Goal: Information Seeking & Learning: Learn about a topic

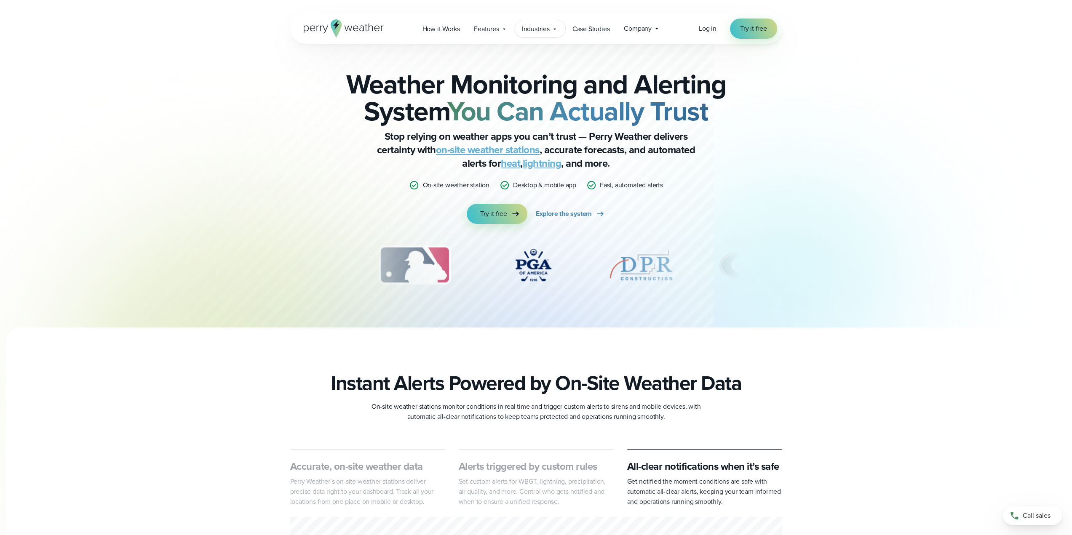
click at [554, 24] on div "Industries Featured Case Study How PGA of America is Prioritizing Golfer Safety…" at bounding box center [540, 28] width 51 height 17
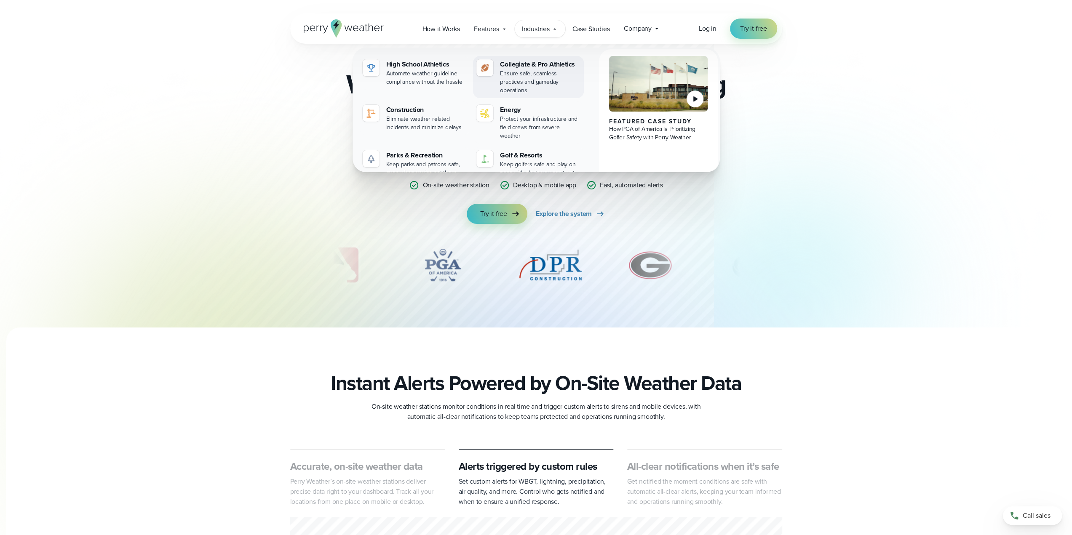
click at [527, 75] on div "Ensure safe, seamless practices and gameday operations" at bounding box center [540, 81] width 80 height 25
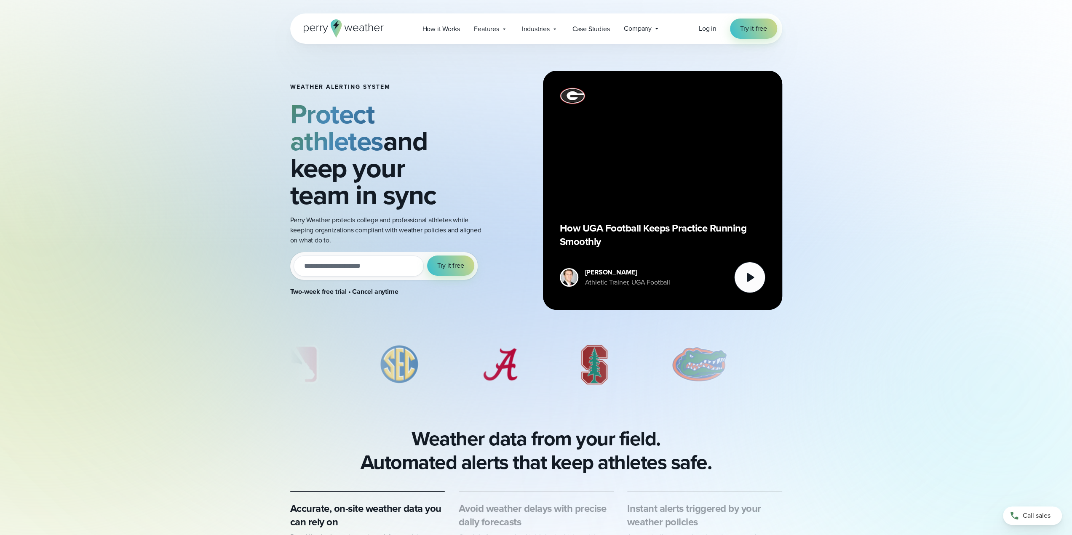
click at [495, 20] on div "How it Works Features" at bounding box center [541, 29] width 252 height 18
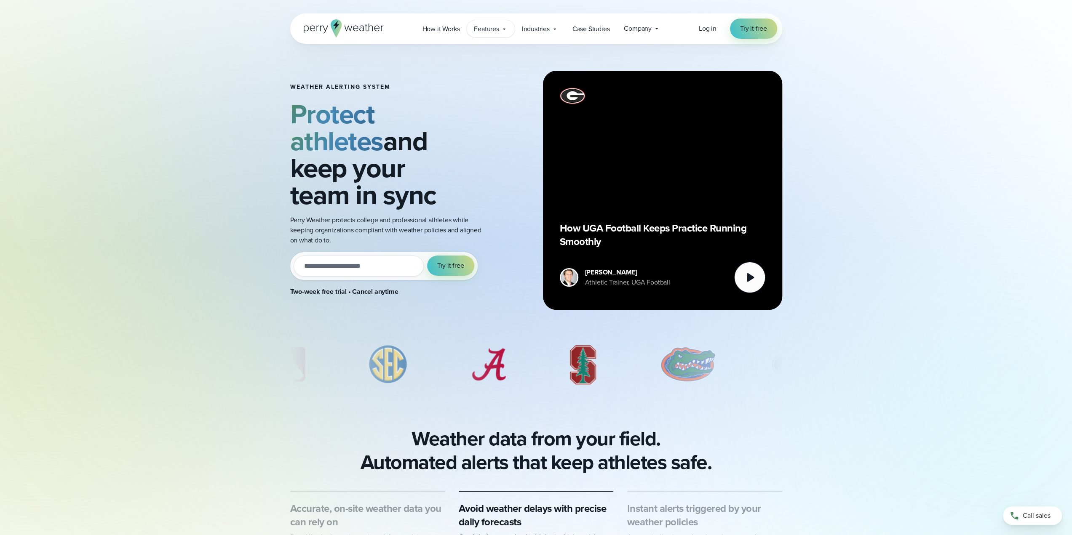
click at [496, 26] on span "Features" at bounding box center [486, 29] width 25 height 10
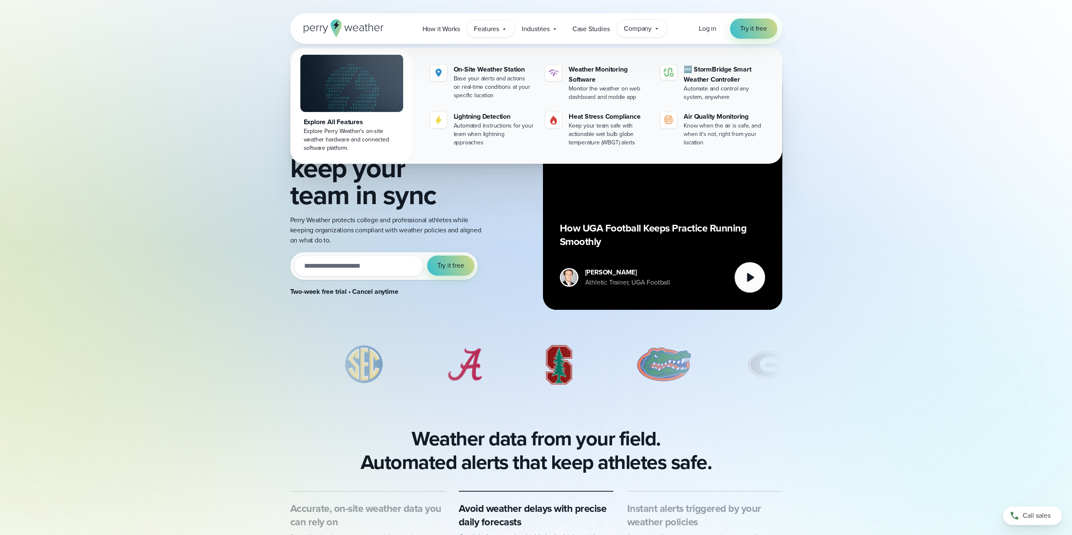
click at [632, 32] on span "Company" at bounding box center [638, 29] width 28 height 10
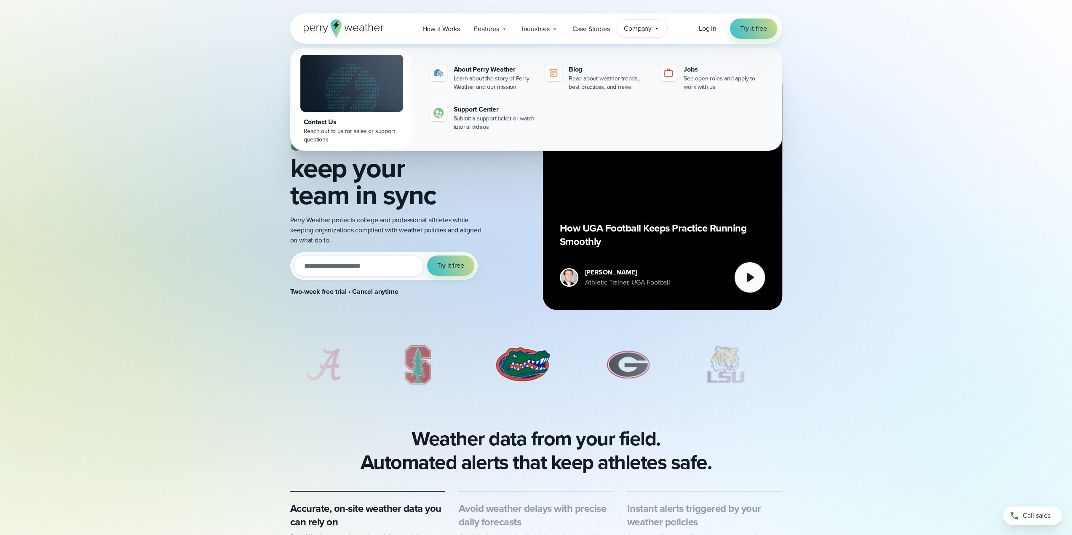
click at [214, 92] on div "Weather Alerting System Protect athletes and keep your team in sync Perry Weath…" at bounding box center [536, 168] width 1072 height 337
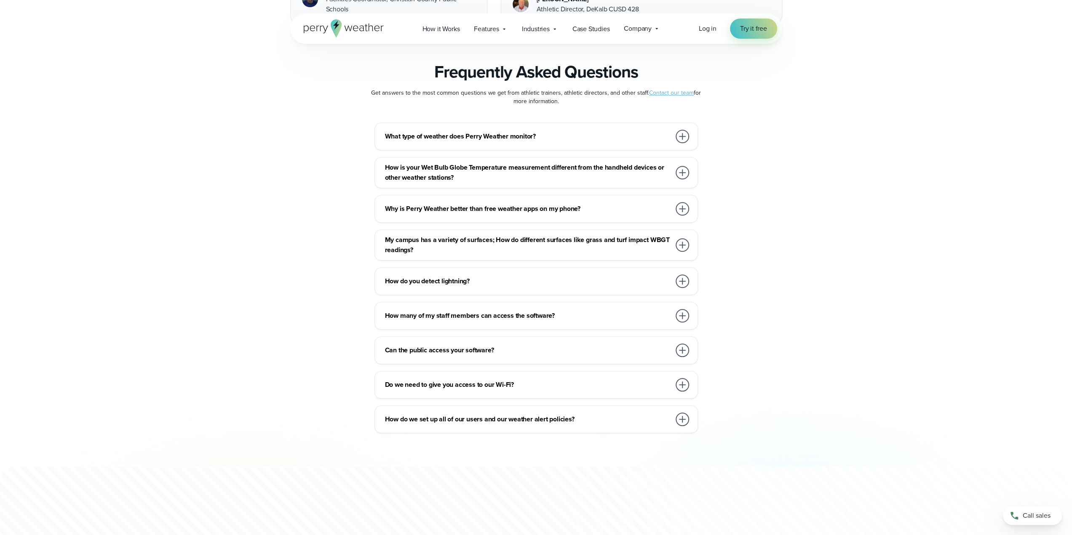
scroll to position [4279, 0]
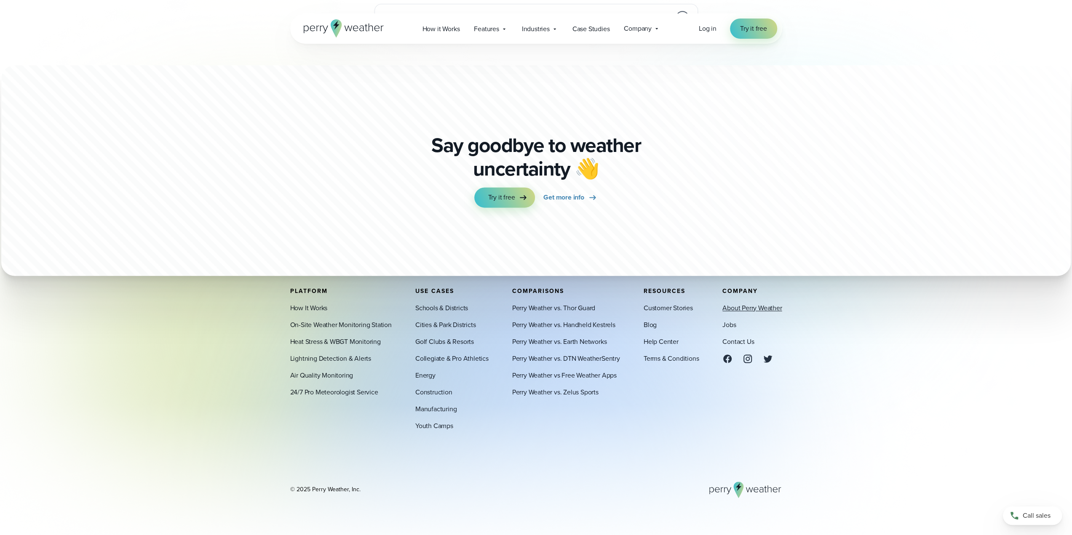
click at [742, 307] on link "About Perry Weather" at bounding box center [751, 308] width 59 height 10
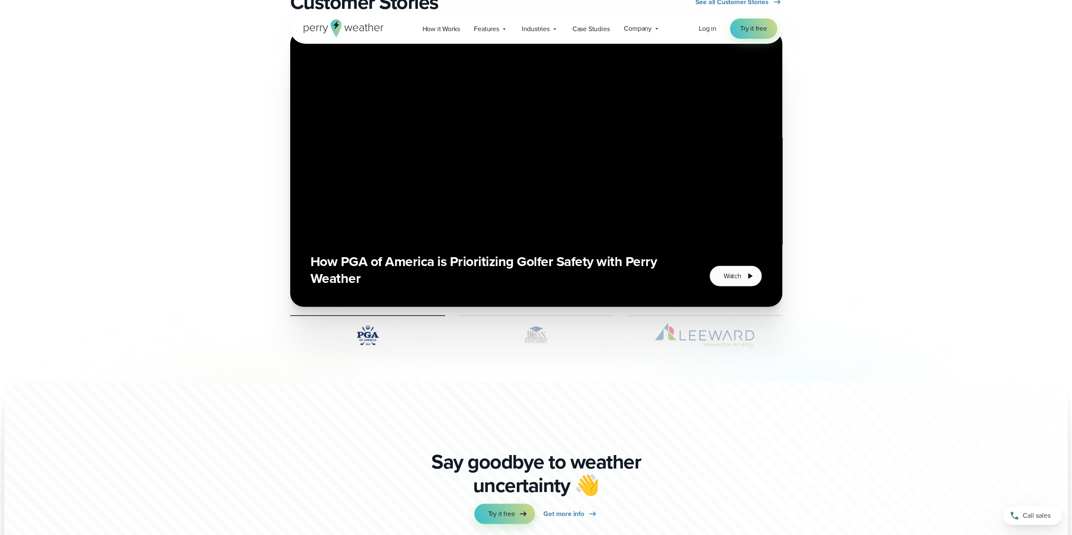
scroll to position [1980, 0]
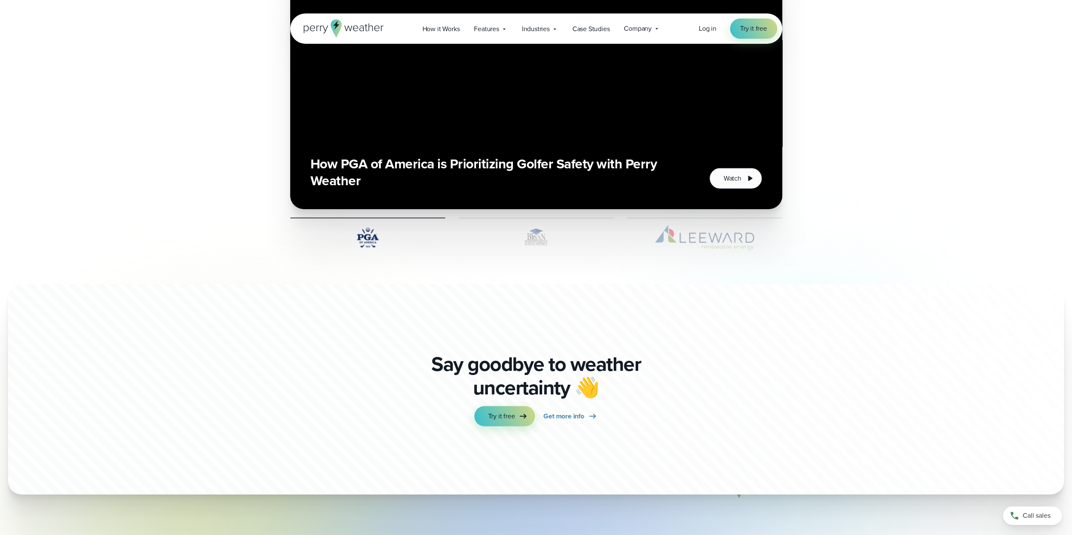
click at [544, 242] on img at bounding box center [536, 237] width 155 height 25
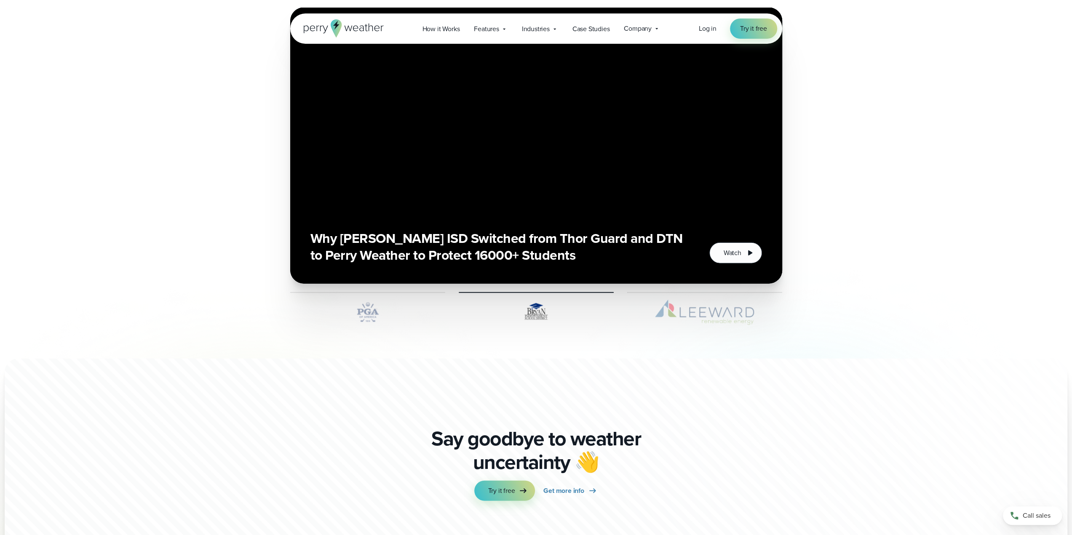
scroll to position [1853, 0]
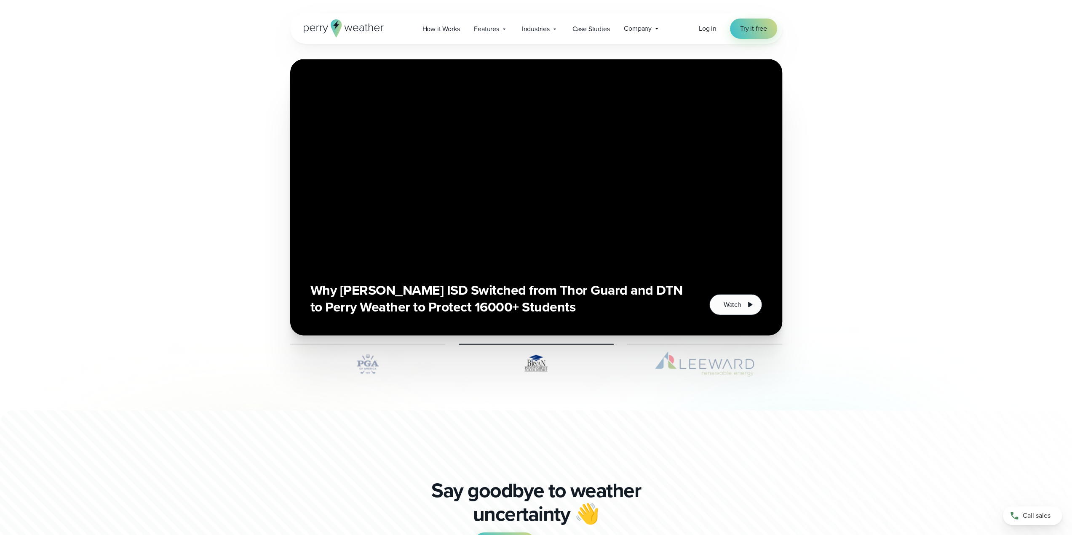
click at [692, 354] on img at bounding box center [704, 364] width 155 height 25
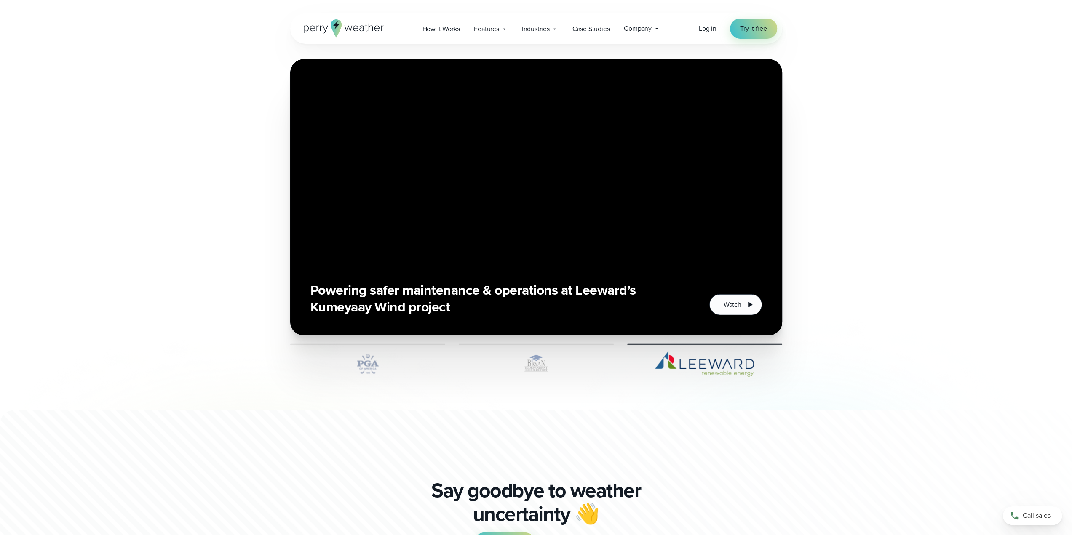
click at [569, 357] on img at bounding box center [536, 364] width 155 height 25
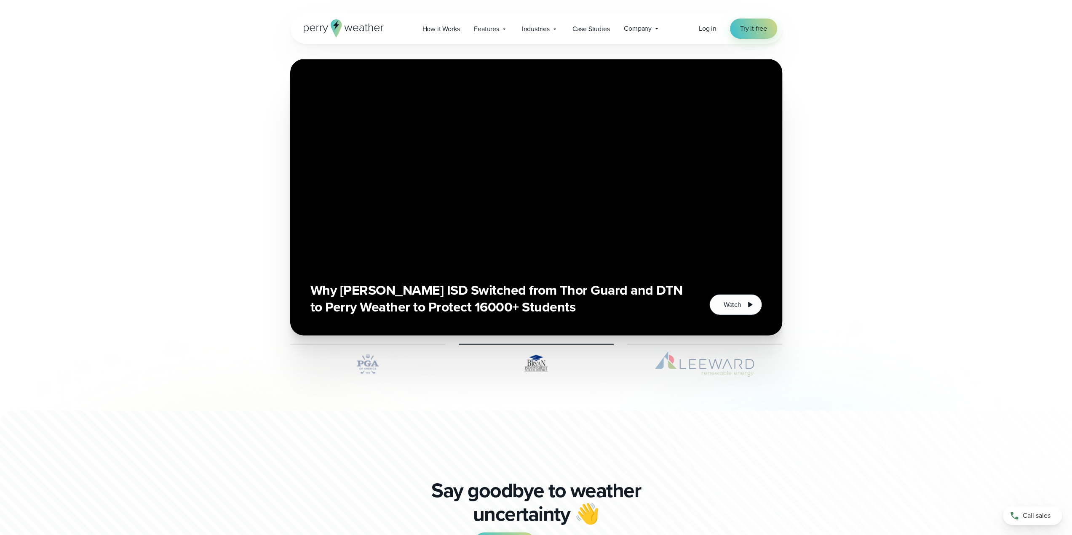
click at [369, 366] on img at bounding box center [367, 364] width 155 height 25
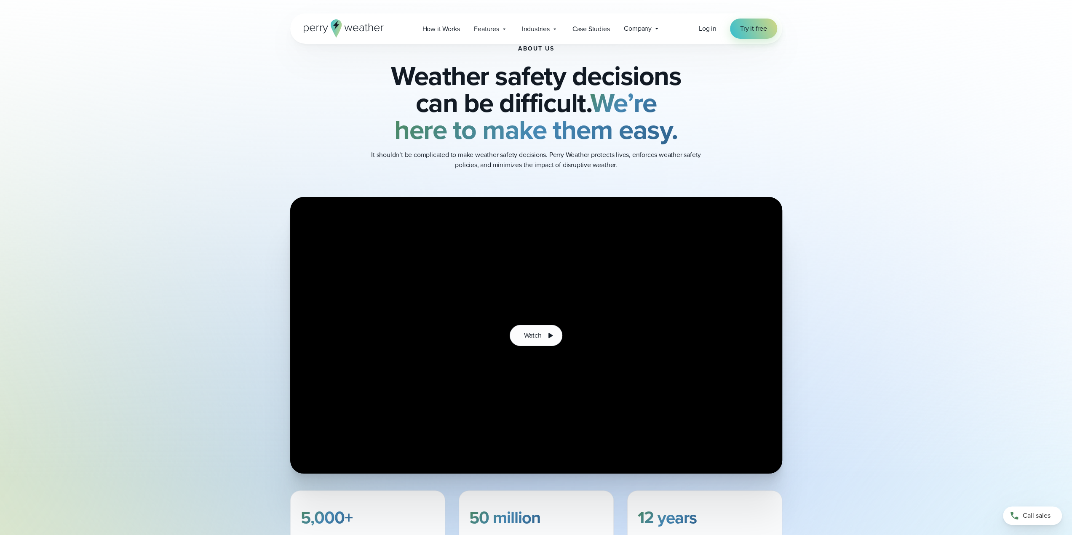
scroll to position [0, 0]
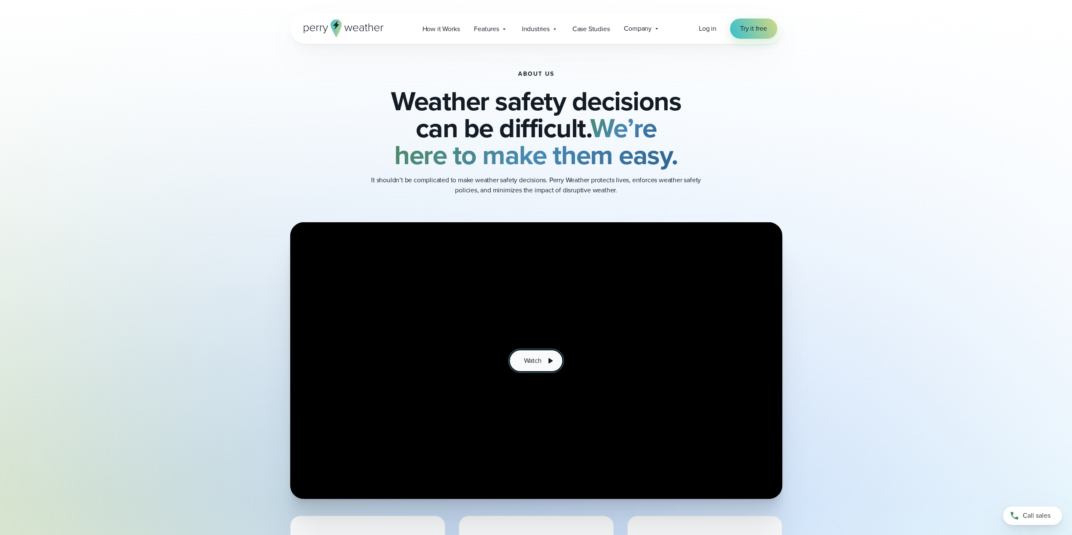
click at [534, 364] on span "Watch" at bounding box center [533, 361] width 18 height 10
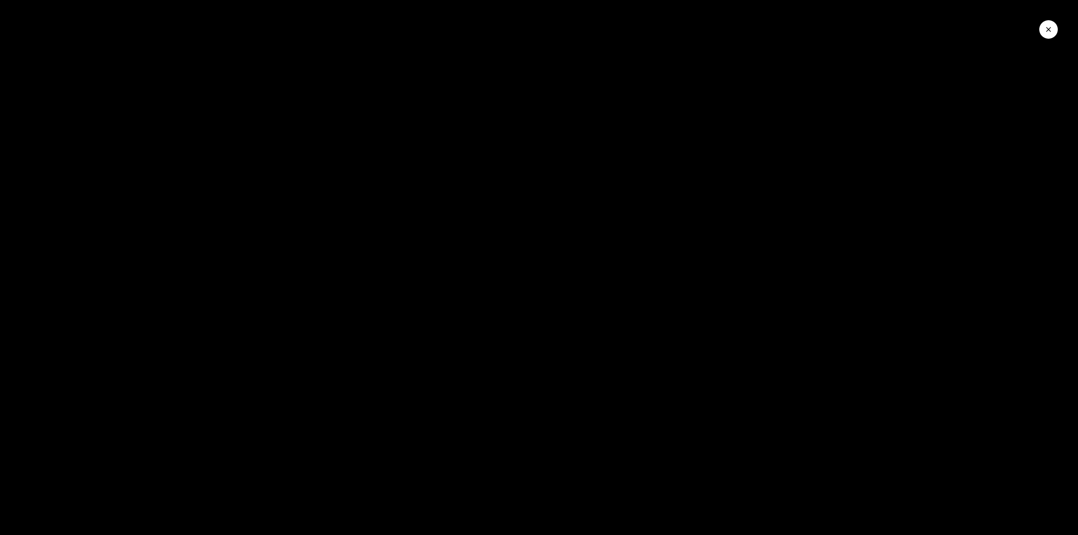
click at [526, 419] on div at bounding box center [539, 267] width 1078 height 535
click at [1044, 31] on button "Close Video" at bounding box center [1048, 29] width 19 height 19
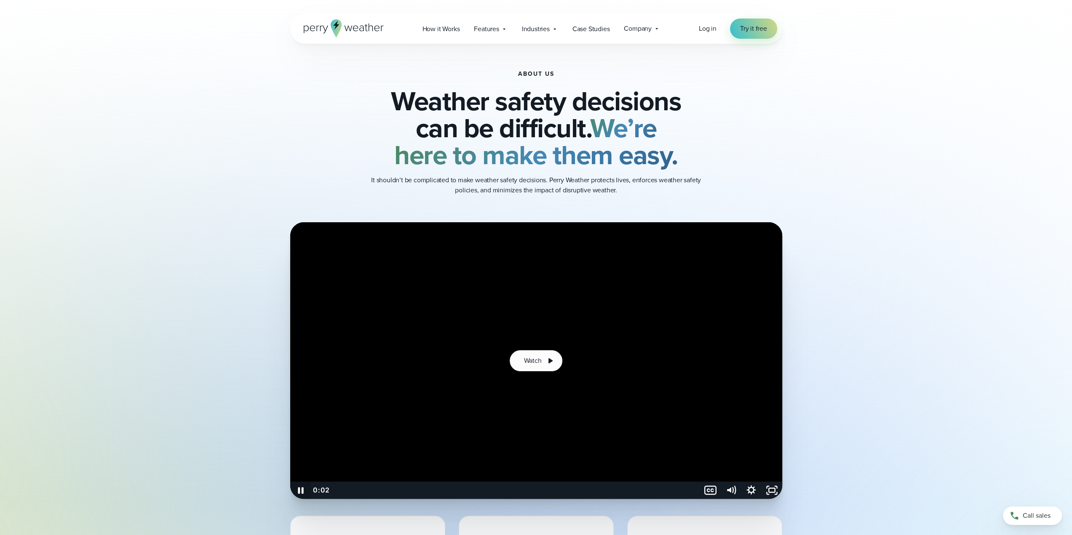
click at [302, 492] on icon "Pause" at bounding box center [300, 490] width 5 height 7
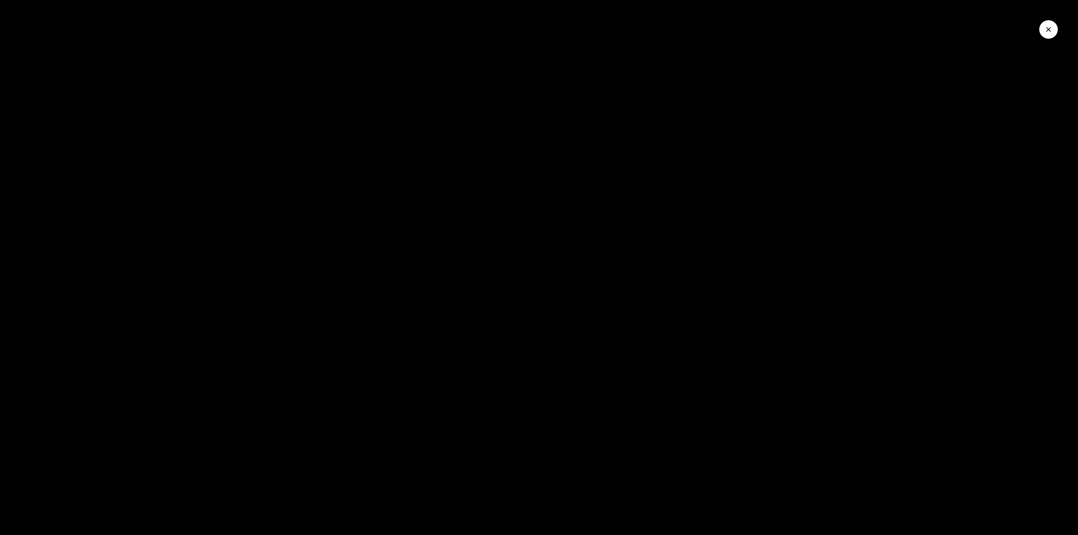
click at [1047, 32] on icon "Close Video" at bounding box center [1048, 29] width 5 height 5
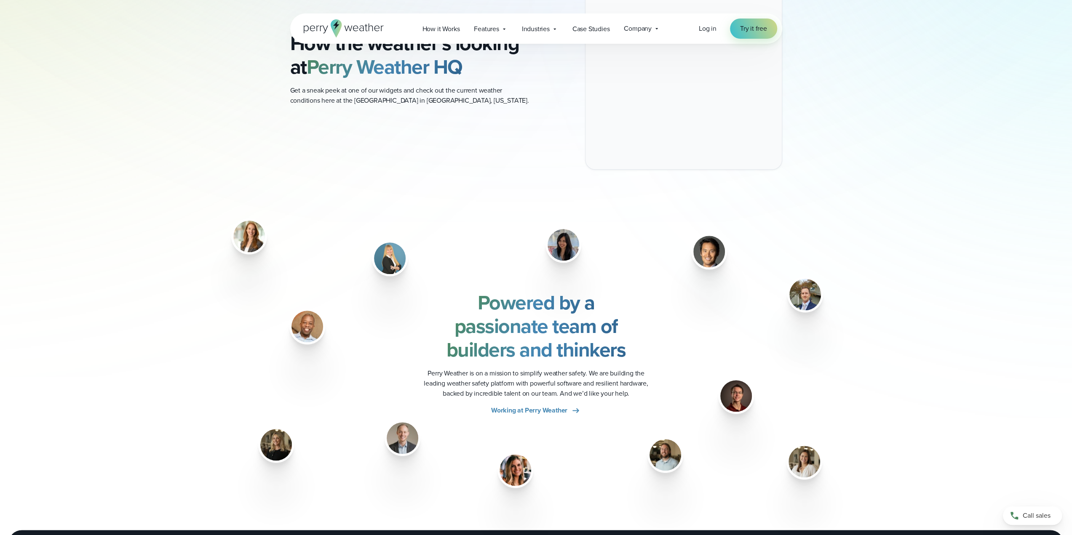
scroll to position [969, 0]
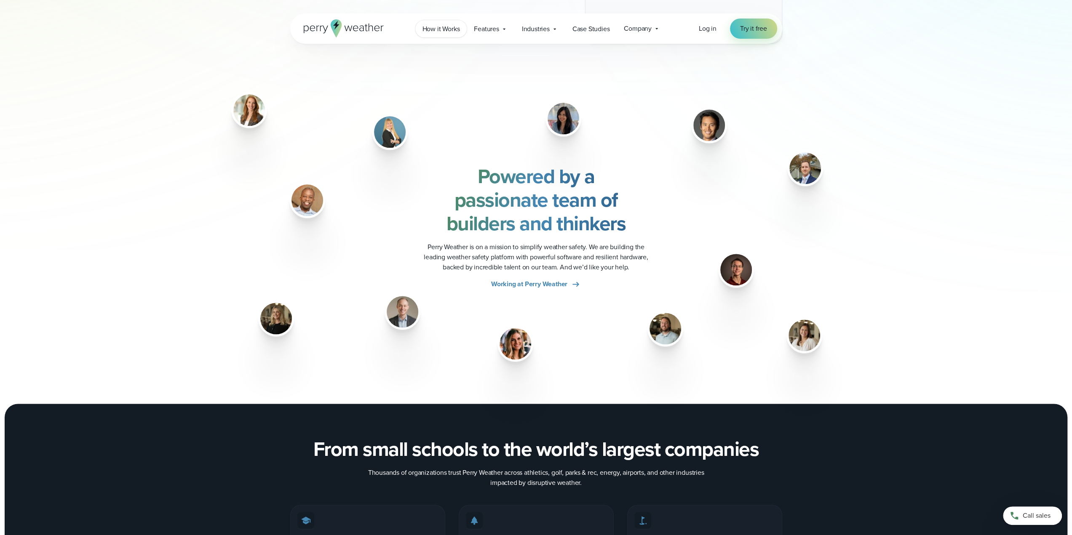
click at [431, 32] on span "How it Works" at bounding box center [440, 29] width 37 height 10
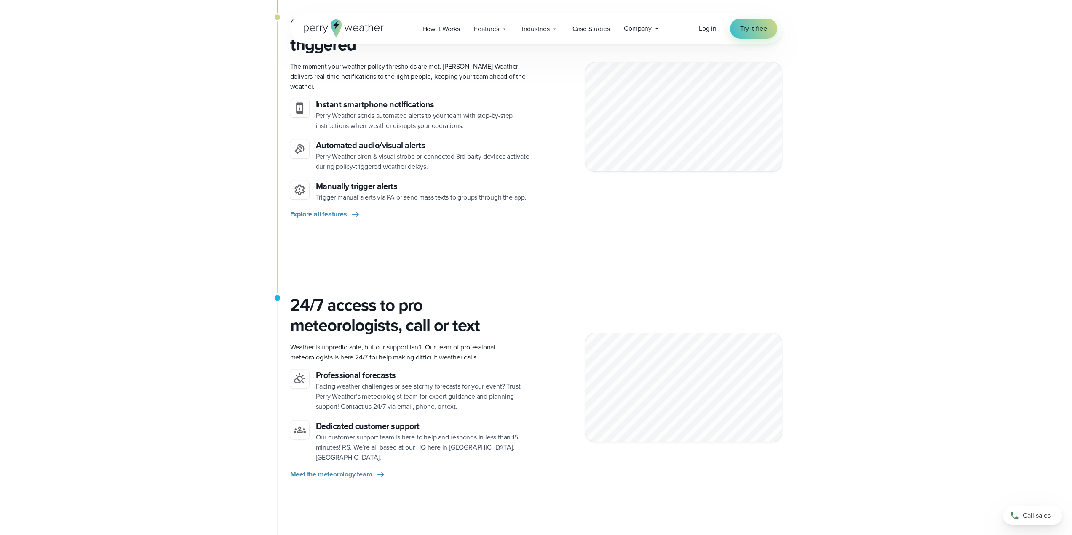
scroll to position [905, 0]
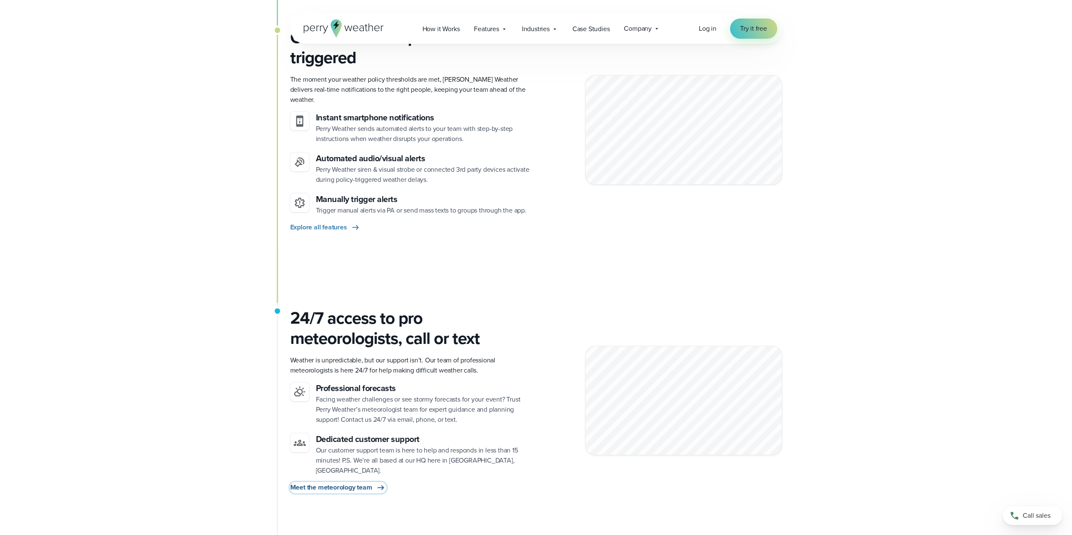
click at [324, 483] on span "Meet the meteorology team" at bounding box center [331, 488] width 82 height 10
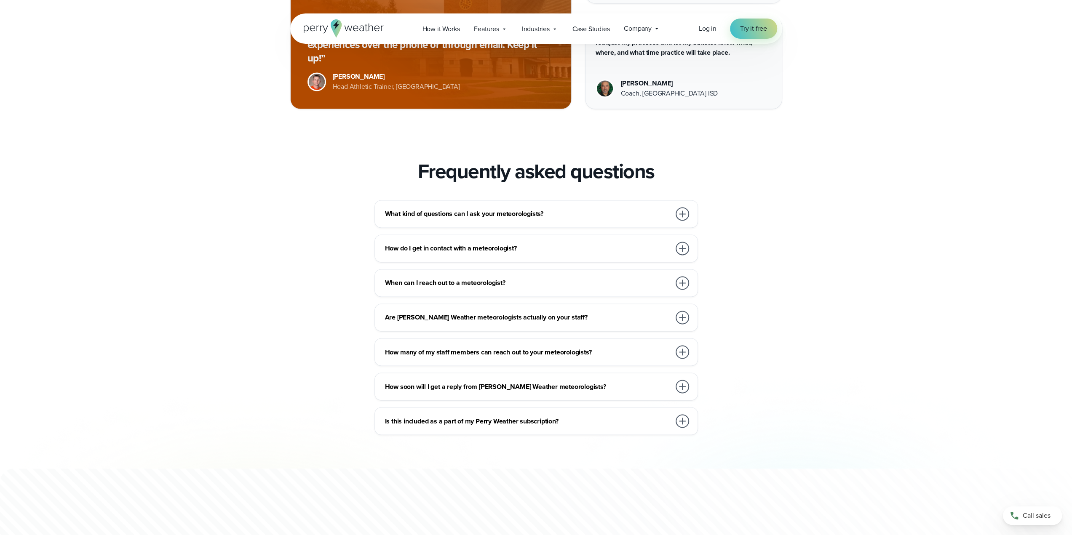
scroll to position [1264, 0]
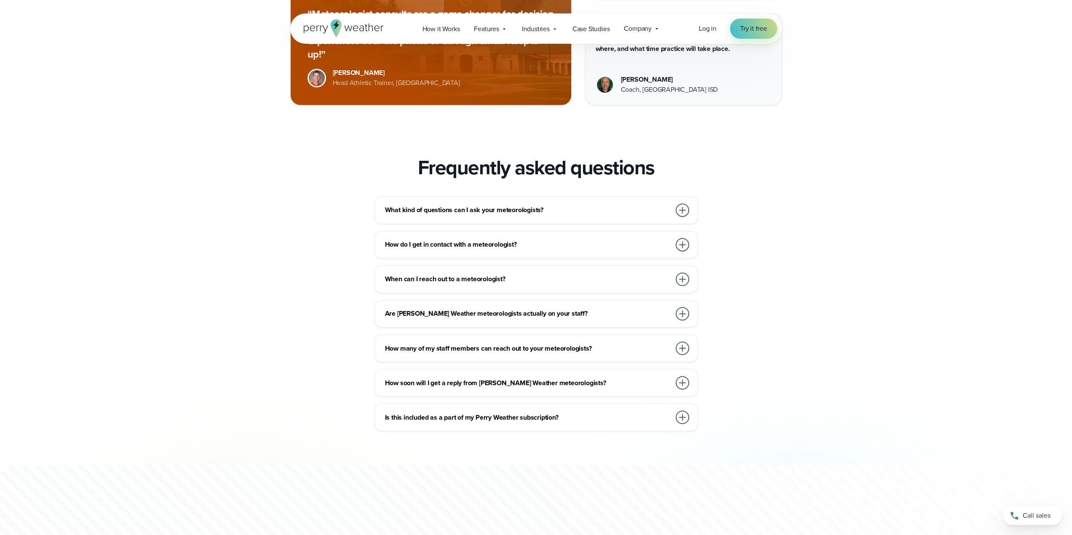
click at [564, 213] on h3 "What kind of questions can I ask your meteorologists?" at bounding box center [528, 210] width 286 height 10
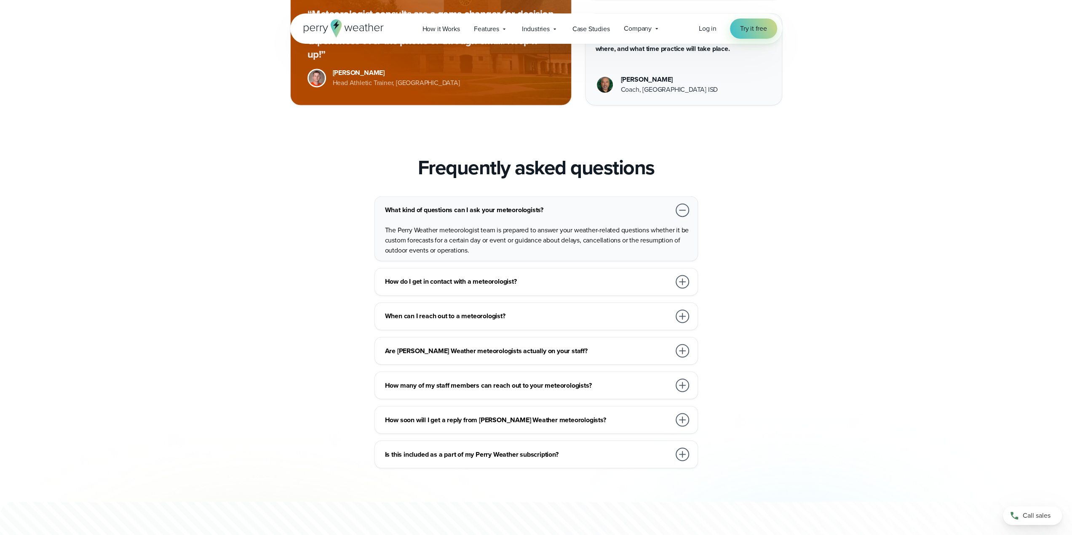
click at [564, 214] on h3 "What kind of questions can I ask your meteorologists?" at bounding box center [528, 210] width 286 height 10
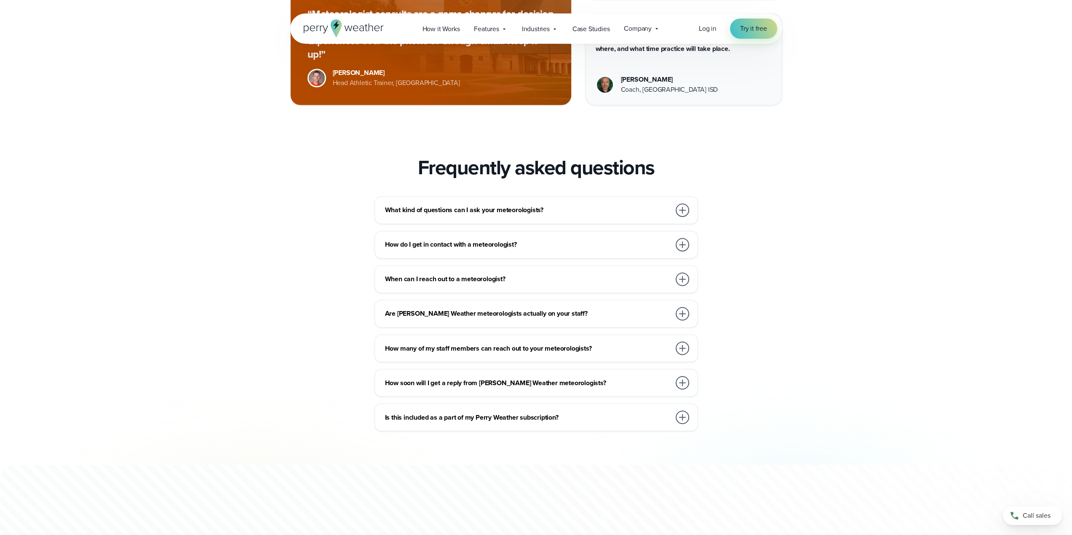
click at [599, 347] on h3 "How many of my staff members can reach out to your meteorologists?" at bounding box center [528, 348] width 286 height 10
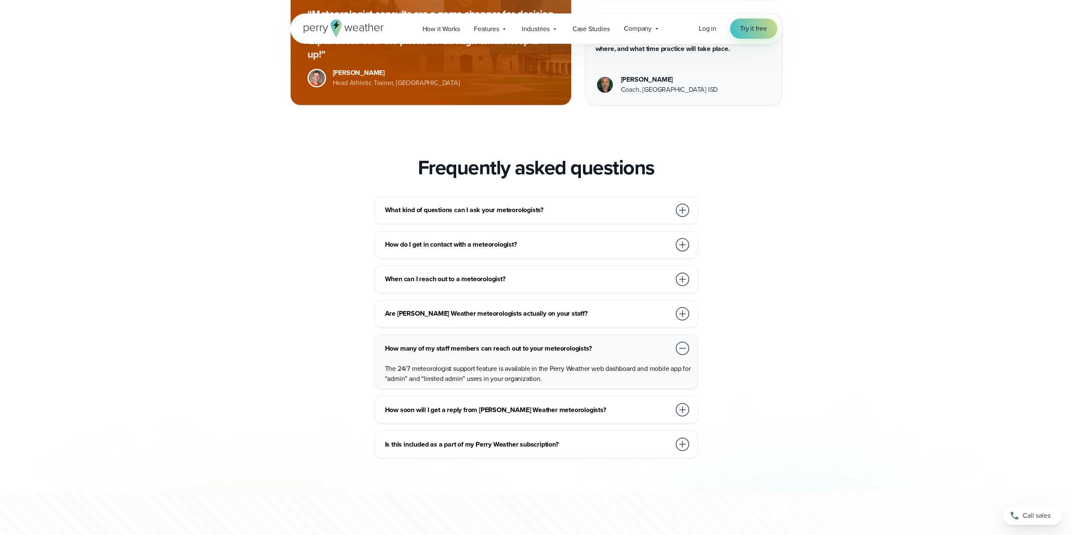
click at [599, 347] on h3 "How many of my staff members can reach out to your meteorologists?" at bounding box center [528, 348] width 286 height 10
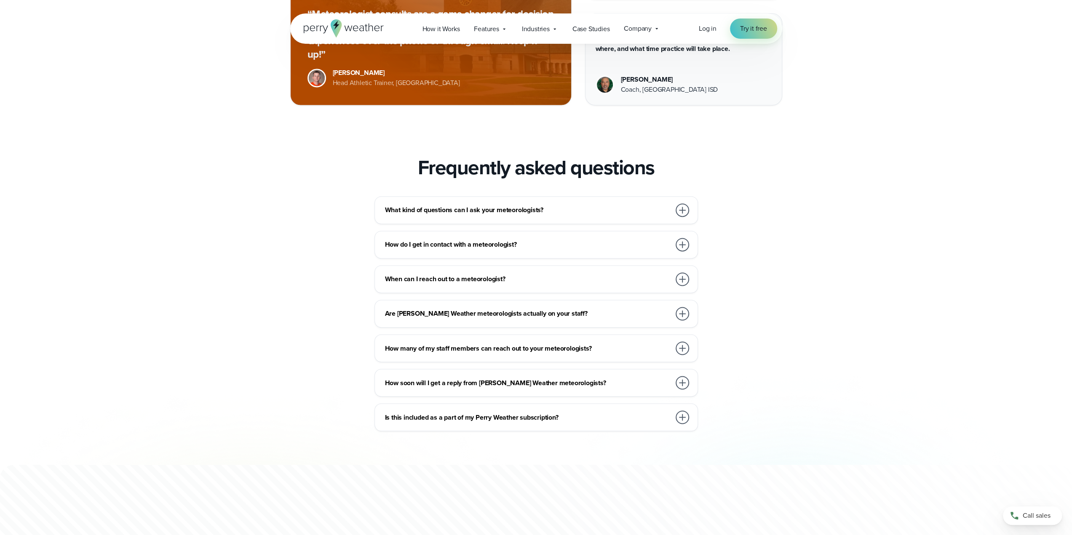
click at [604, 378] on h3 "How soon will I get a reply from [PERSON_NAME] Weather meteorologists?" at bounding box center [528, 383] width 286 height 10
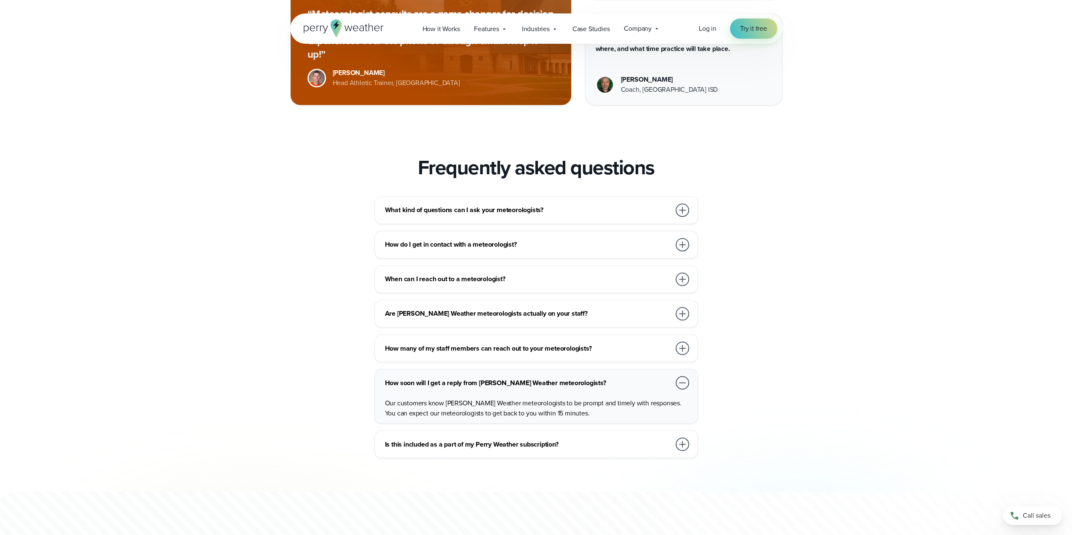
click at [613, 385] on h3 "How soon will I get a reply from [PERSON_NAME] Weather meteorologists?" at bounding box center [528, 383] width 286 height 10
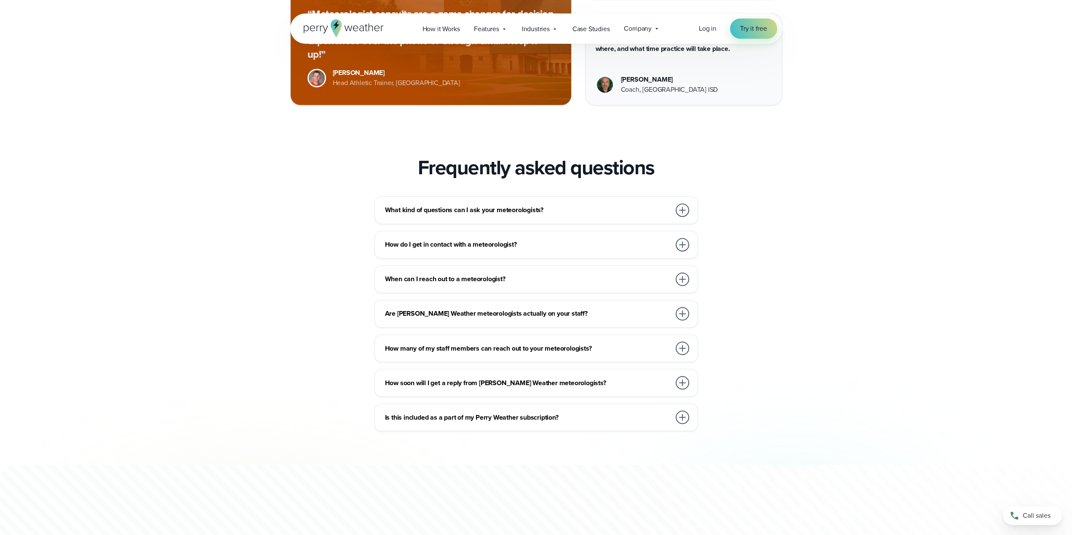
click at [615, 417] on h3 "Is this included as a part of my Perry Weather subscription?" at bounding box center [528, 417] width 286 height 10
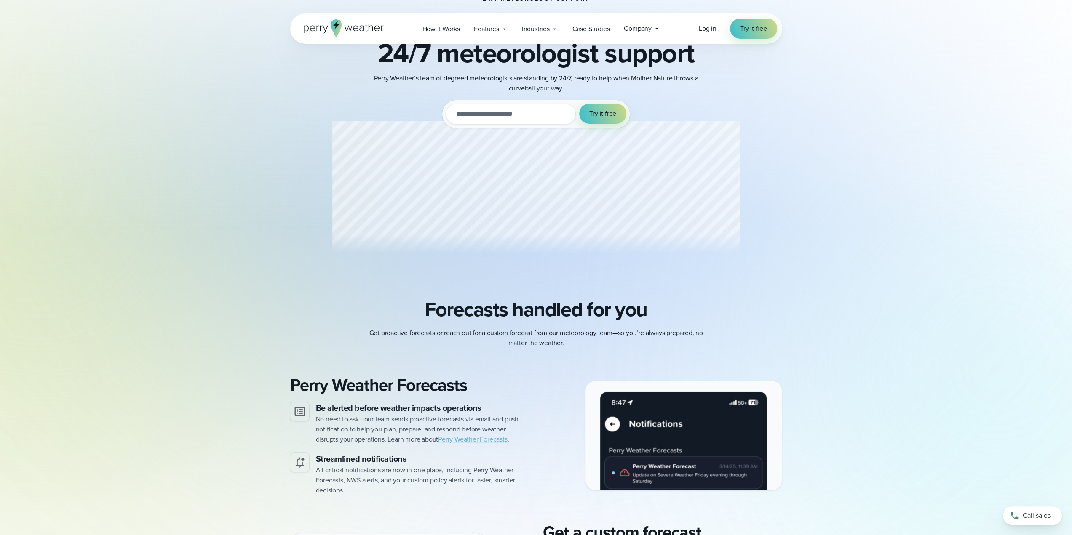
scroll to position [0, 0]
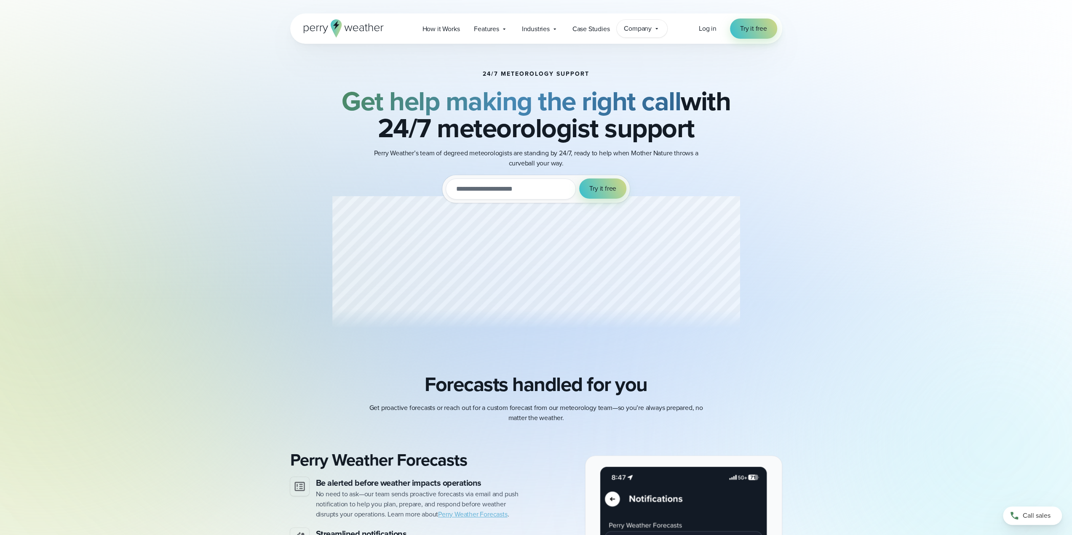
click at [637, 29] on span "Company" at bounding box center [638, 29] width 28 height 10
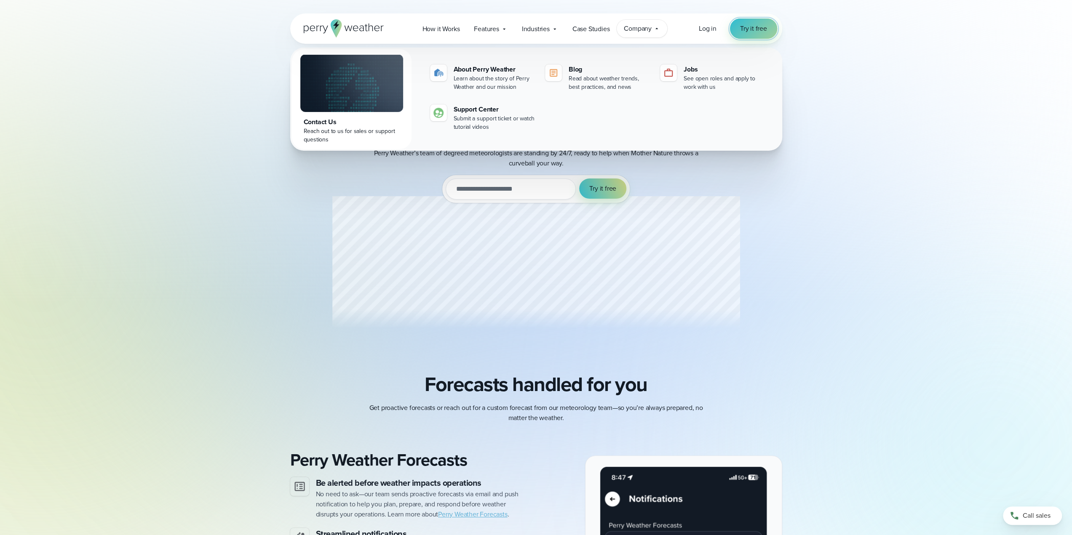
click at [758, 33] on link "Try it free" at bounding box center [753, 29] width 47 height 20
